Goal: Information Seeking & Learning: Learn about a topic

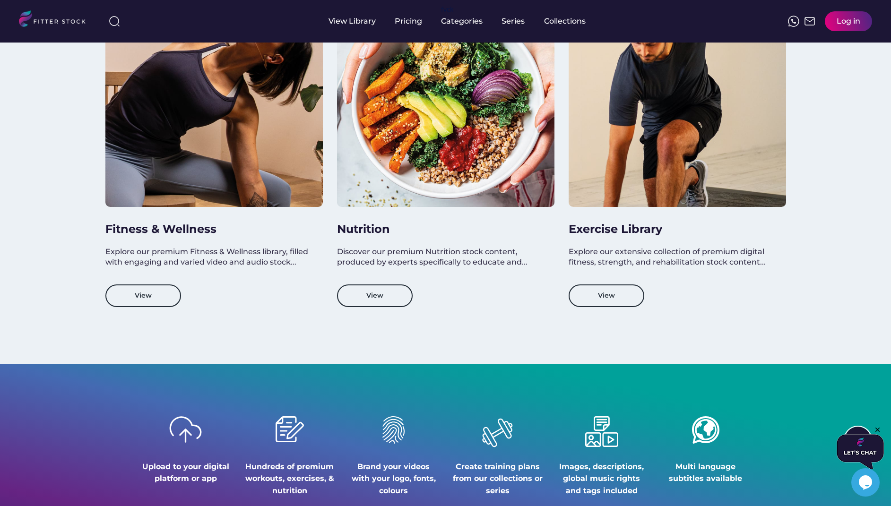
scroll to position [880, 0]
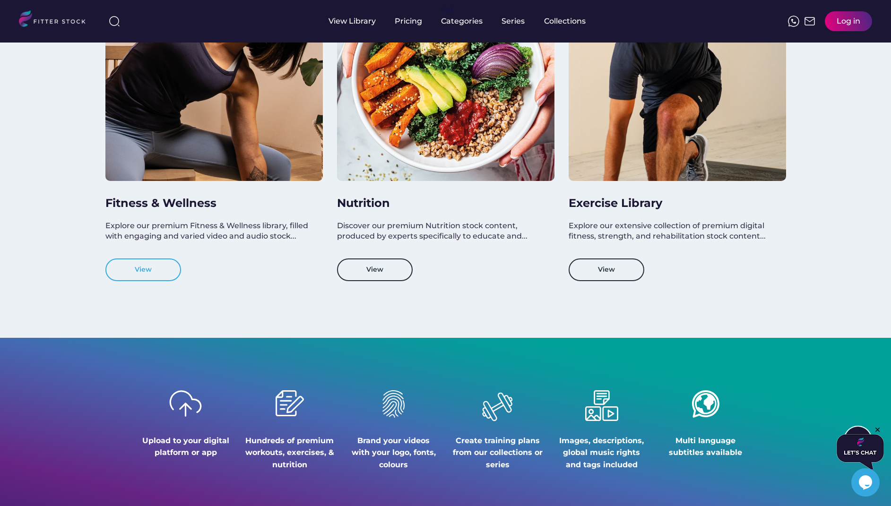
click at [149, 268] on button "View" at bounding box center [143, 269] width 76 height 23
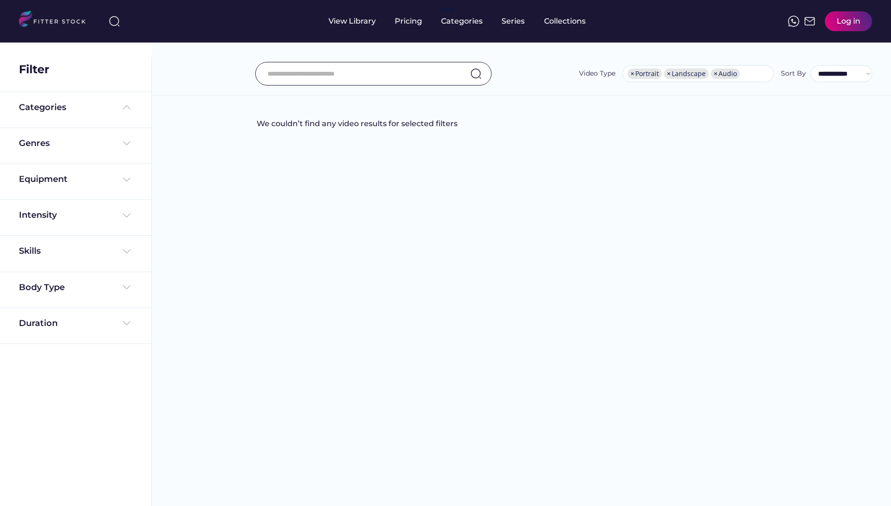
select select "**********"
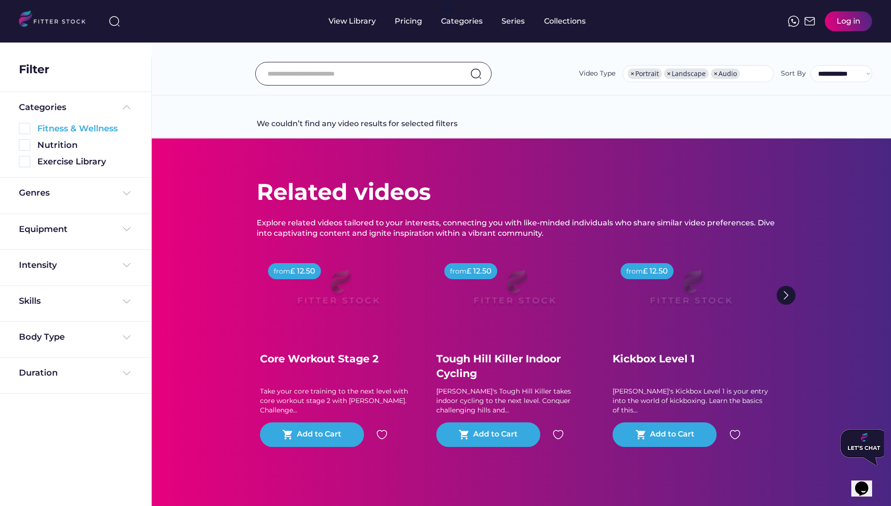
click at [77, 125] on div "Fitness & Wellness" at bounding box center [84, 129] width 95 height 12
click at [29, 129] on img at bounding box center [24, 128] width 11 height 11
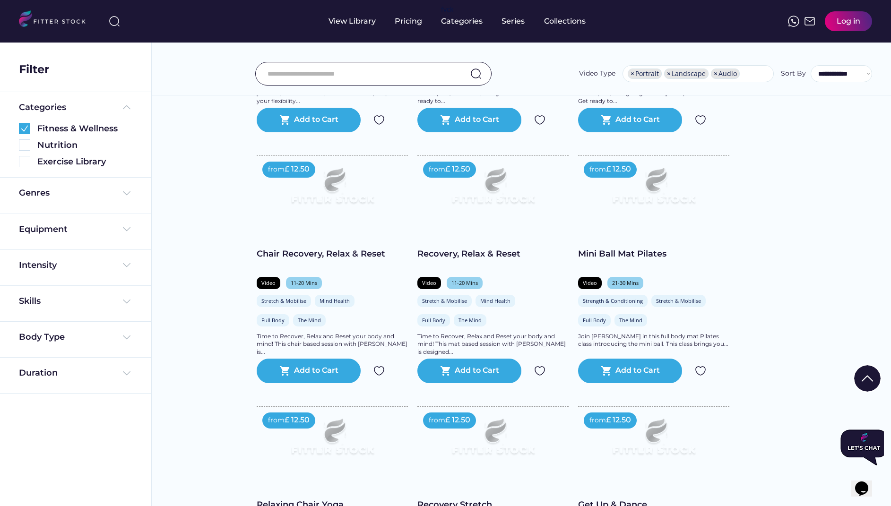
scroll to position [641, 0]
